Goal: Task Accomplishment & Management: Manage account settings

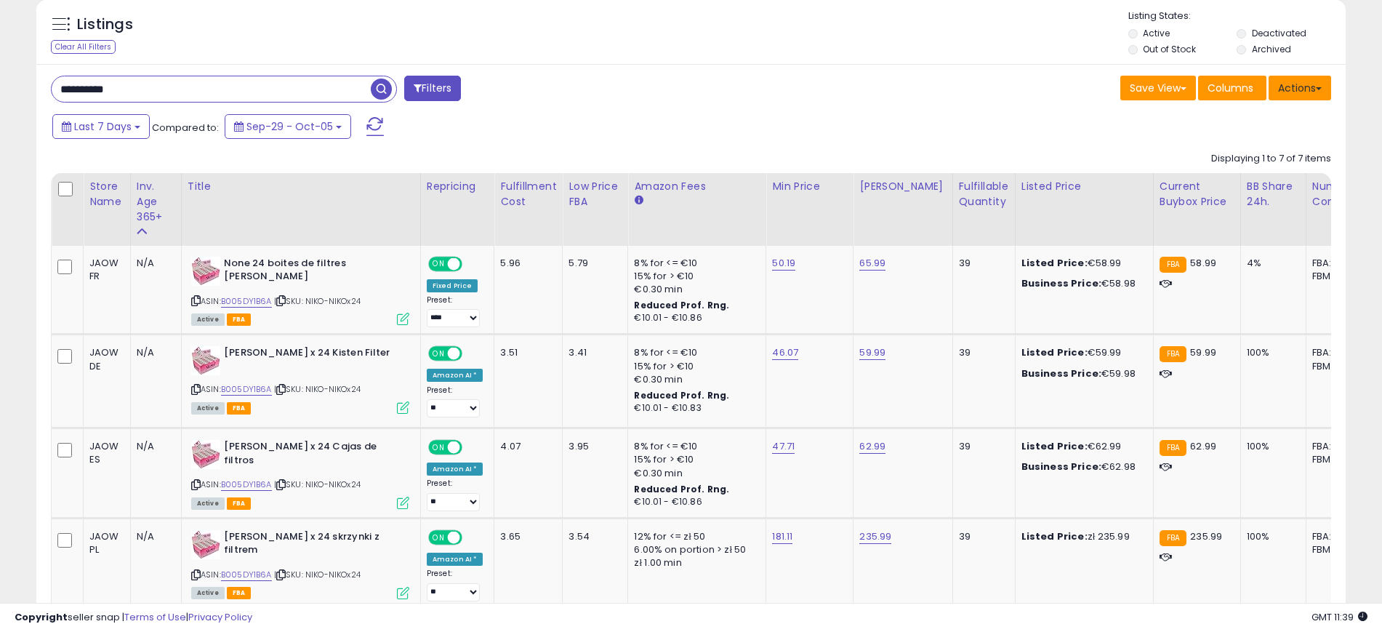
scroll to position [298, 760]
click at [1284, 28] on label "Deactivated" at bounding box center [1279, 33] width 55 height 12
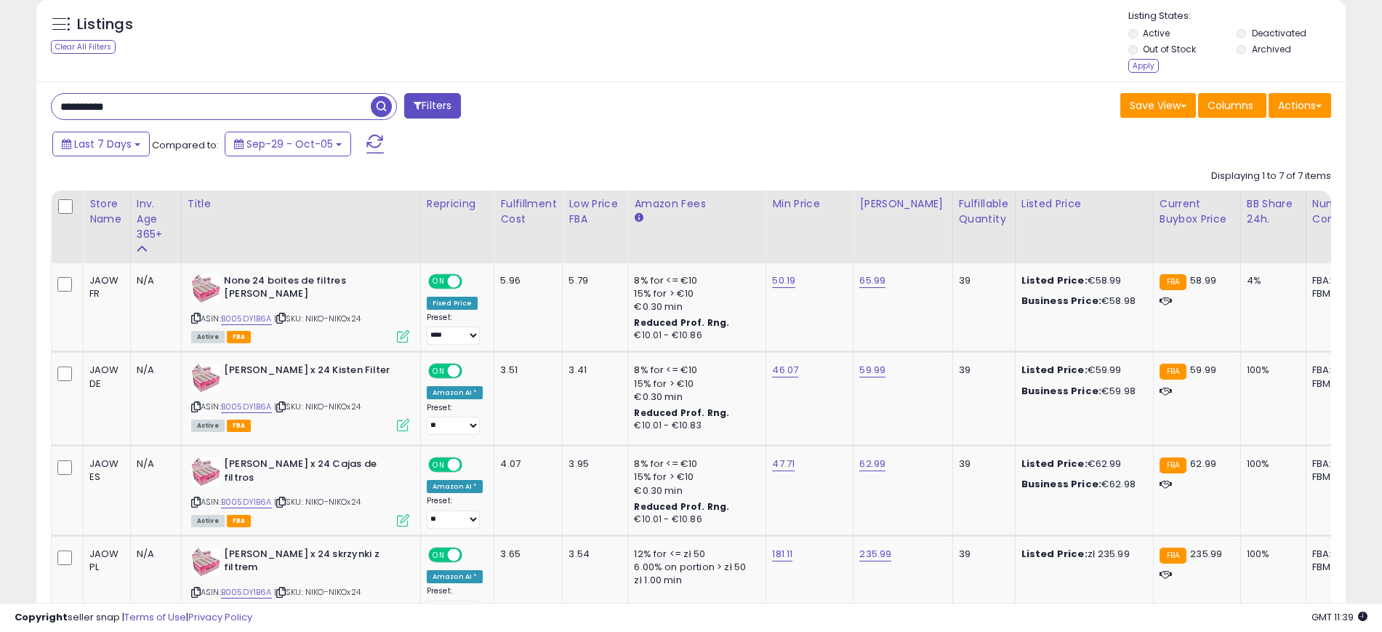
click at [1282, 46] on label "Archived" at bounding box center [1271, 49] width 39 height 12
click at [1259, 43] on label "Archived" at bounding box center [1271, 49] width 39 height 12
click at [1142, 66] on div "Apply" at bounding box center [1143, 66] width 31 height 14
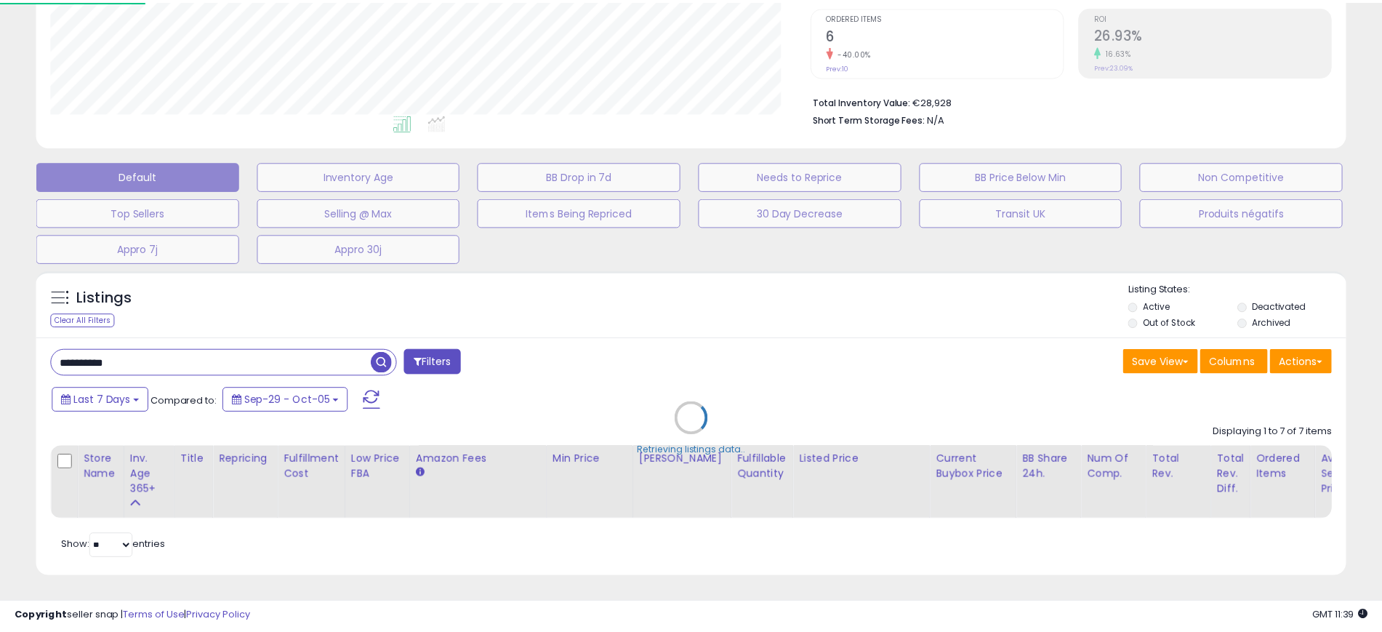
scroll to position [298, 768]
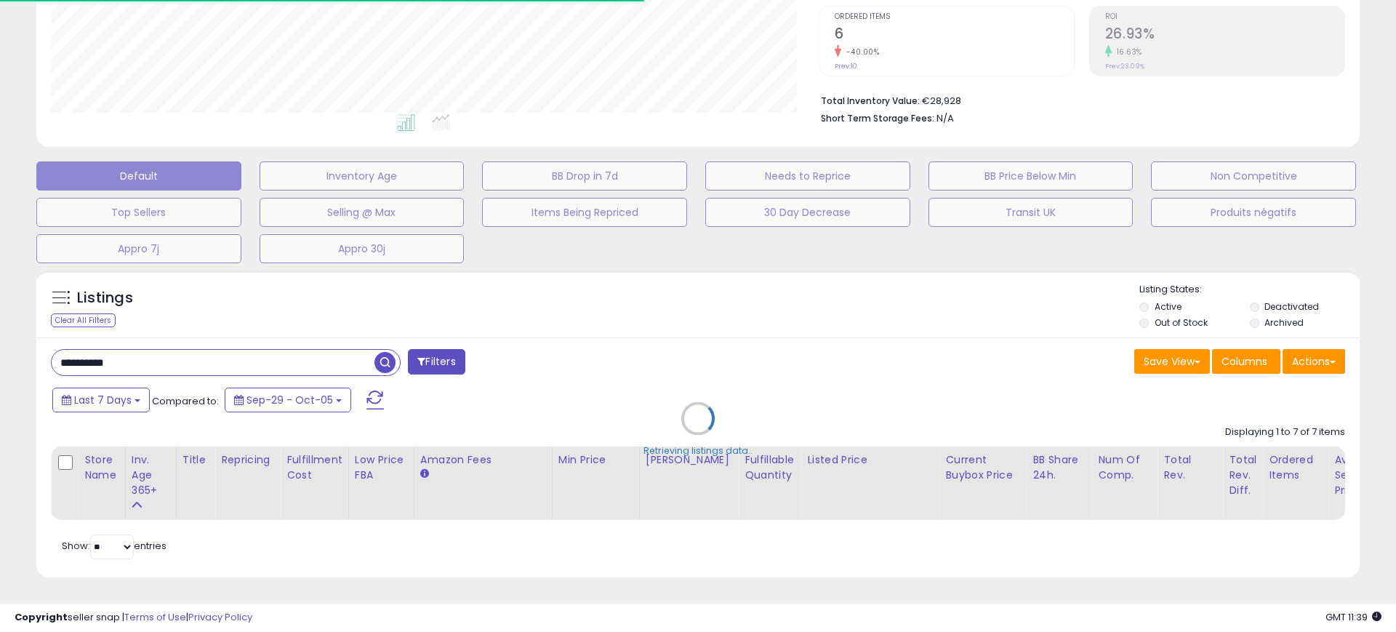
click at [136, 347] on div "Retrieving listings data.." at bounding box center [697, 428] width 1345 height 331
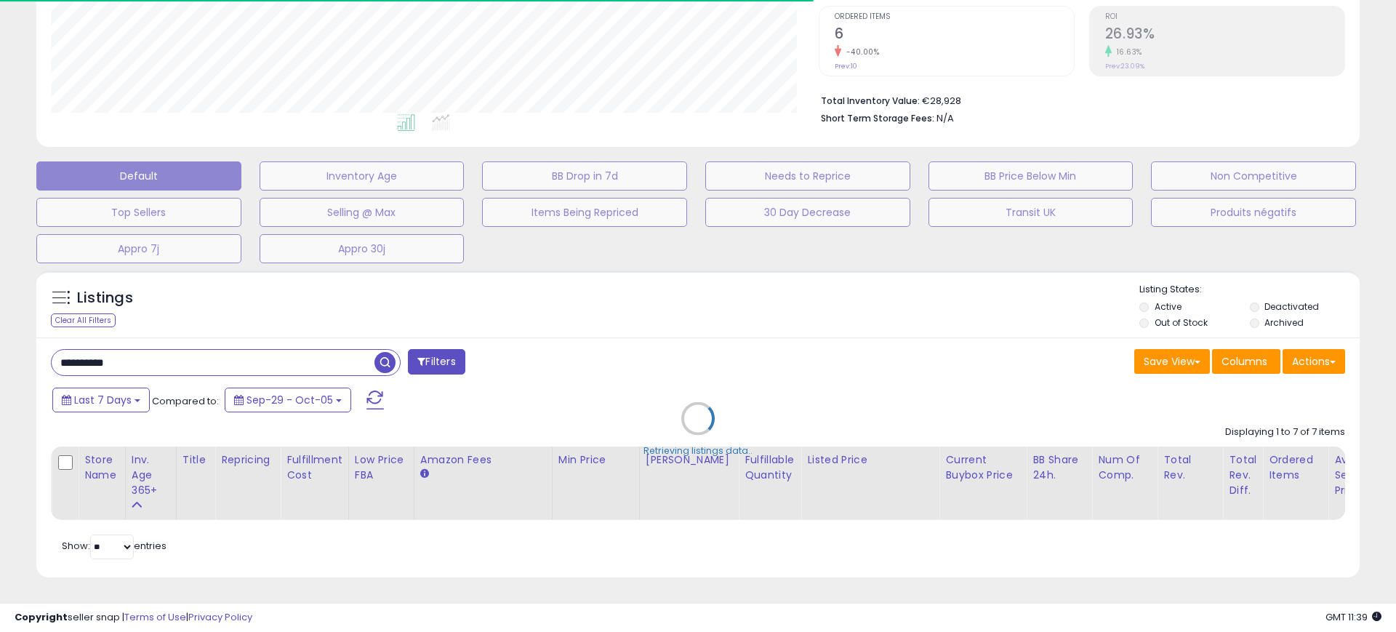
click at [136, 347] on div "Retrieving listings data.." at bounding box center [697, 428] width 1345 height 331
click at [159, 351] on div "Retrieving listings data.." at bounding box center [697, 428] width 1345 height 331
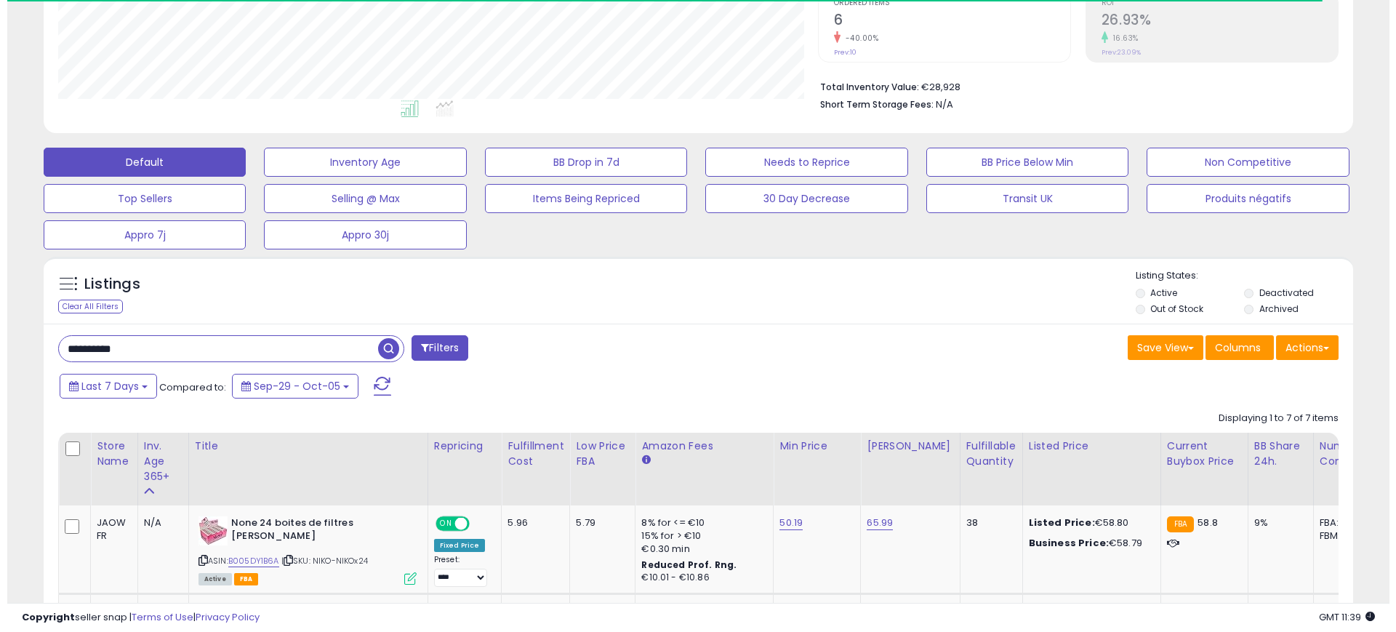
scroll to position [726527, 726066]
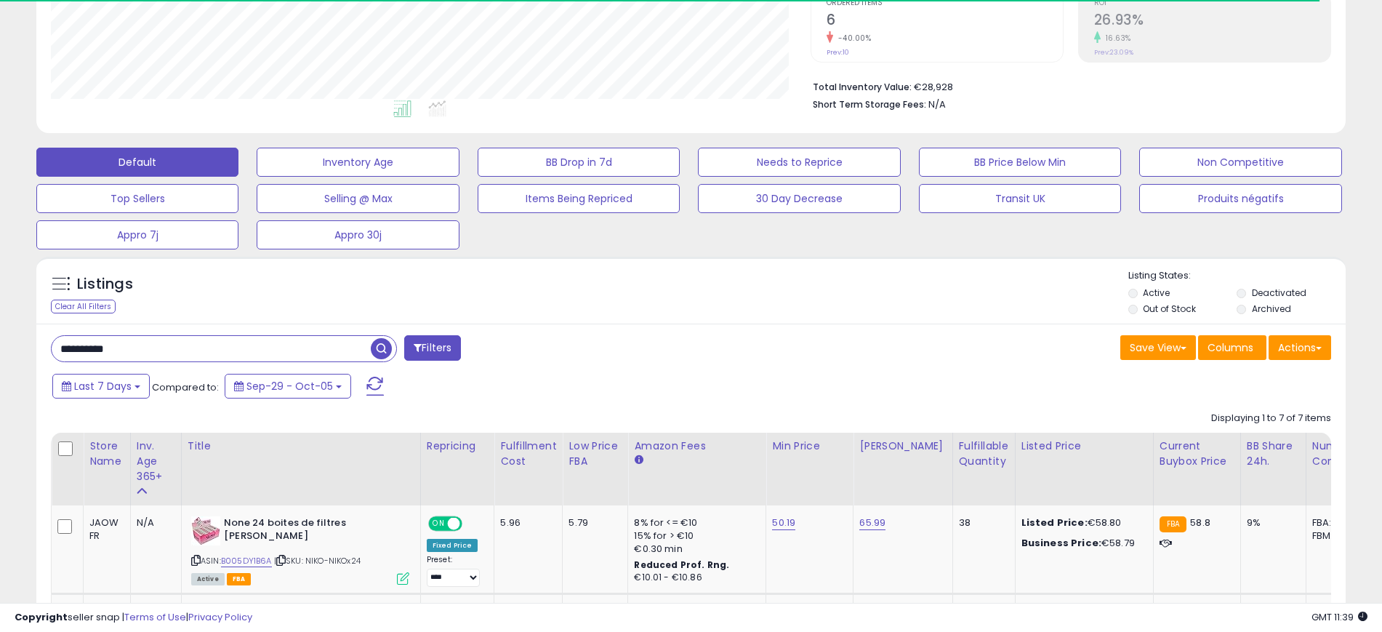
click at [156, 350] on input "**********" at bounding box center [211, 348] width 319 height 25
paste input "text"
type input "**********"
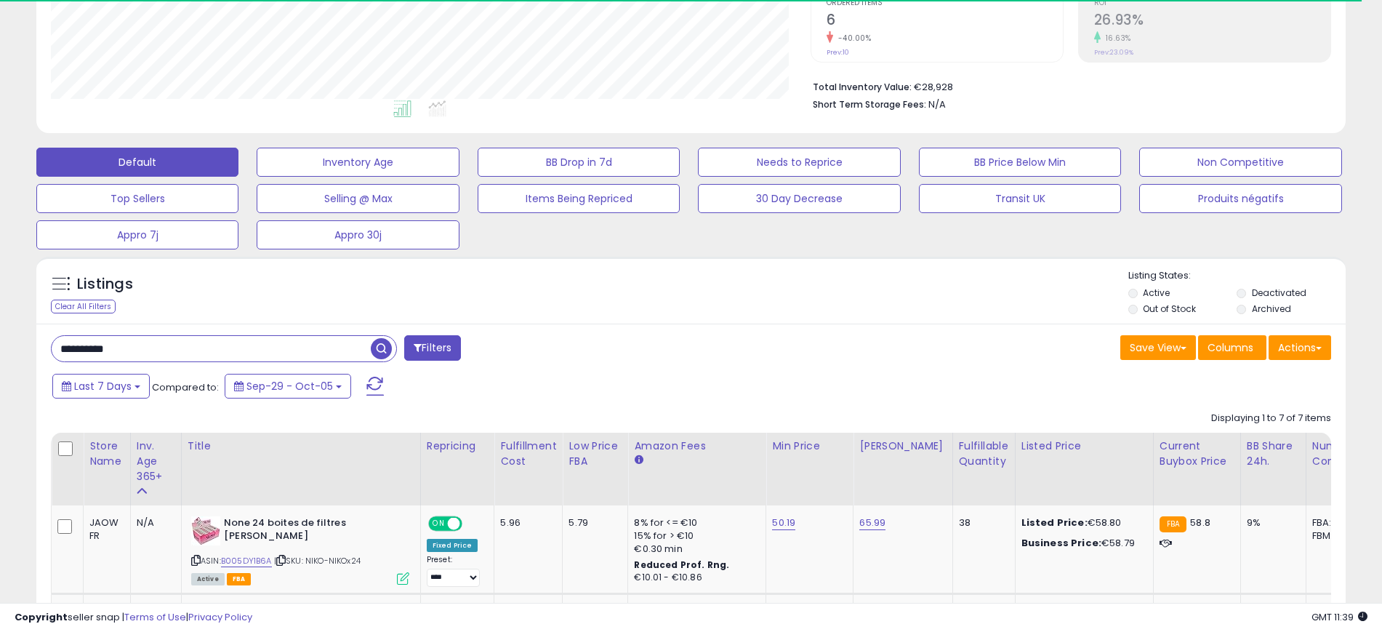
click at [381, 349] on span "button" at bounding box center [381, 348] width 21 height 21
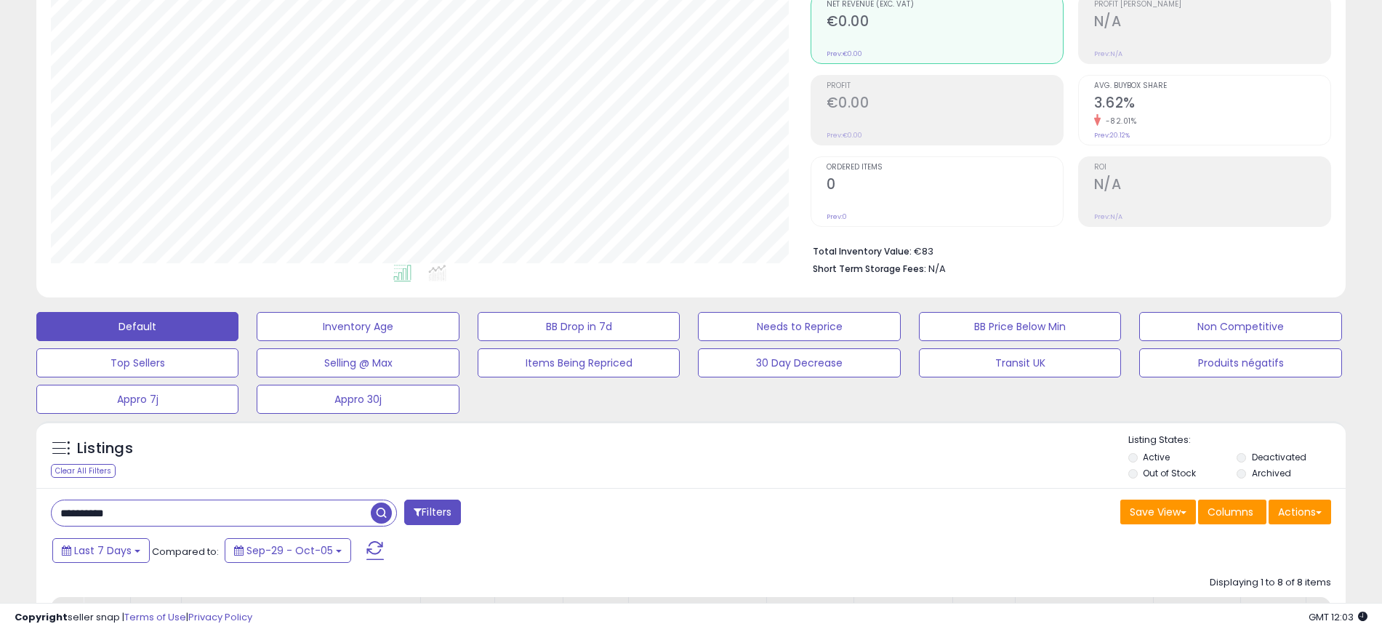
scroll to position [0, 0]
